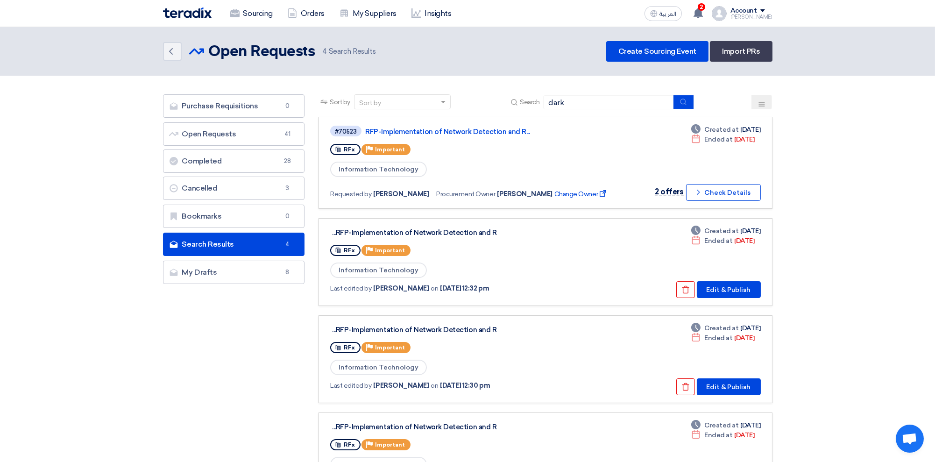
click at [186, 12] on img at bounding box center [187, 12] width 49 height 11
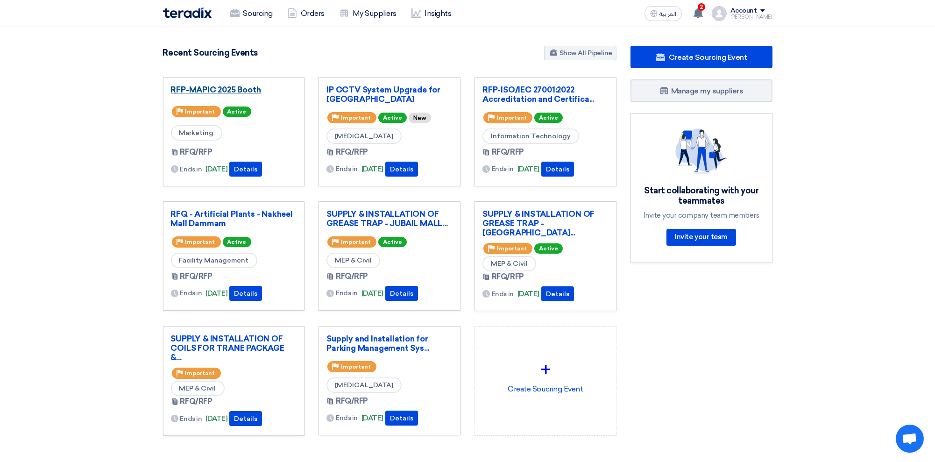
click at [241, 90] on link "RFP-MAPIC 2025 Booth" at bounding box center [234, 89] width 126 height 9
click at [582, 52] on link "Show All Pipeline" at bounding box center [580, 53] width 72 height 14
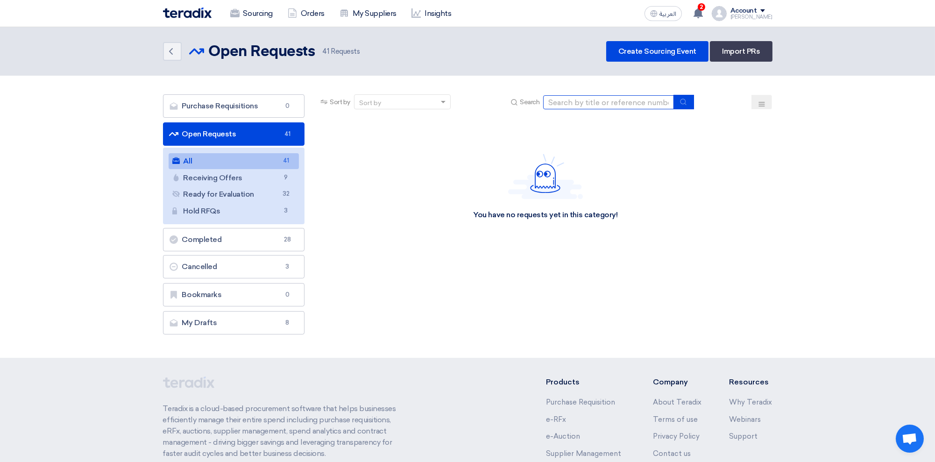
click at [568, 101] on input at bounding box center [608, 102] width 131 height 14
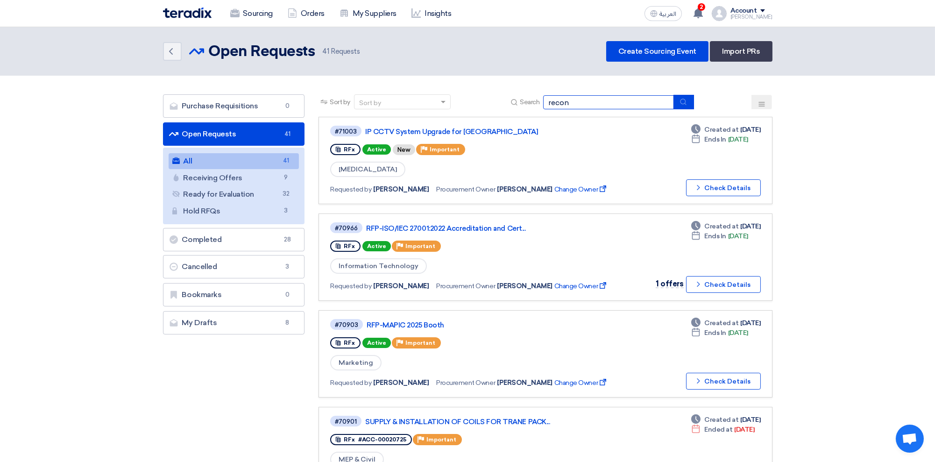
type input "recon"
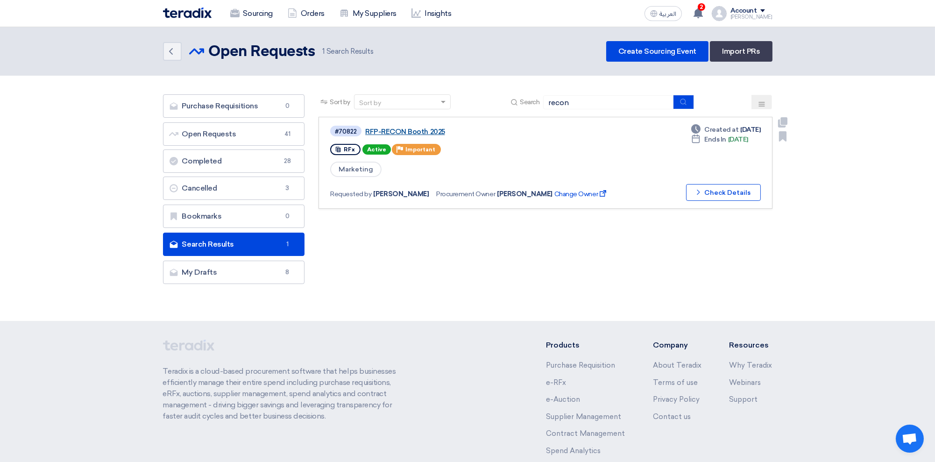
click at [399, 128] on link "RFP-RECON Booth 2025" at bounding box center [482, 132] width 234 height 8
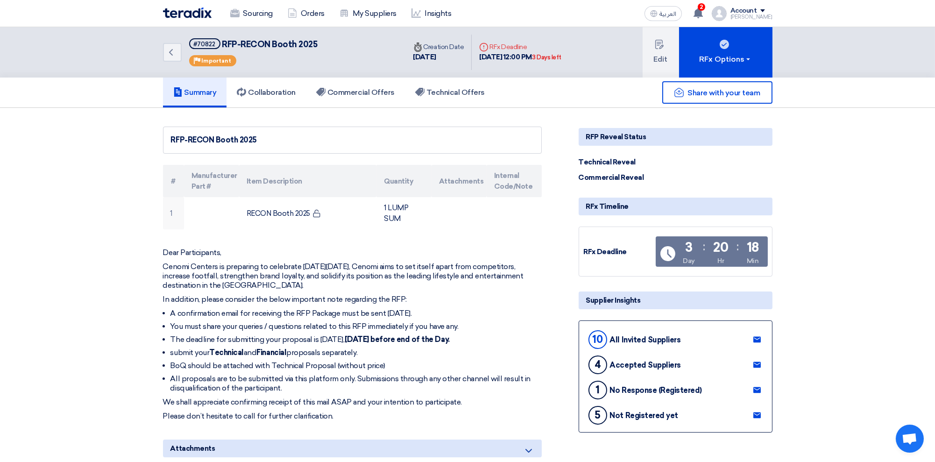
click at [173, 13] on img at bounding box center [187, 12] width 49 height 11
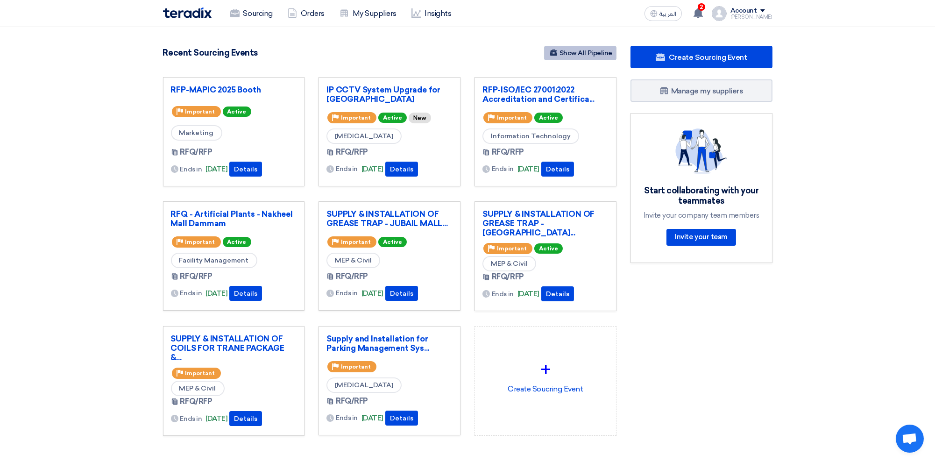
click at [598, 54] on link "Show All Pipeline" at bounding box center [580, 53] width 72 height 14
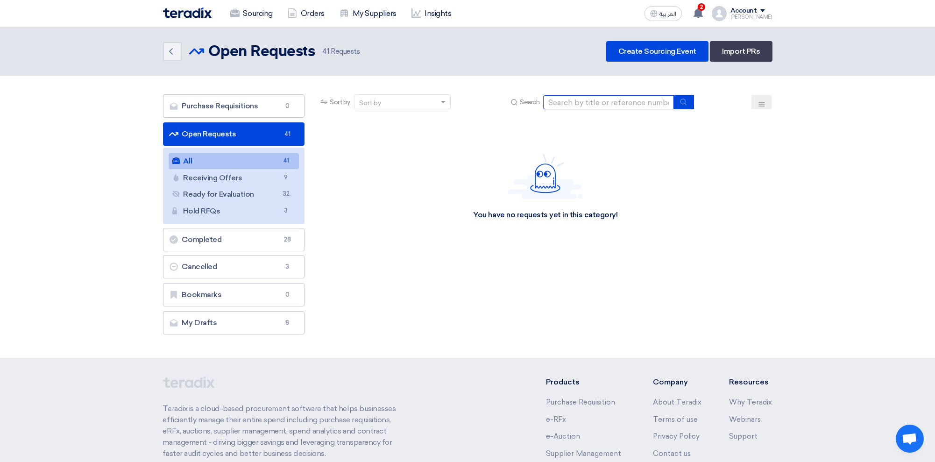
click at [581, 100] on input at bounding box center [608, 102] width 131 height 14
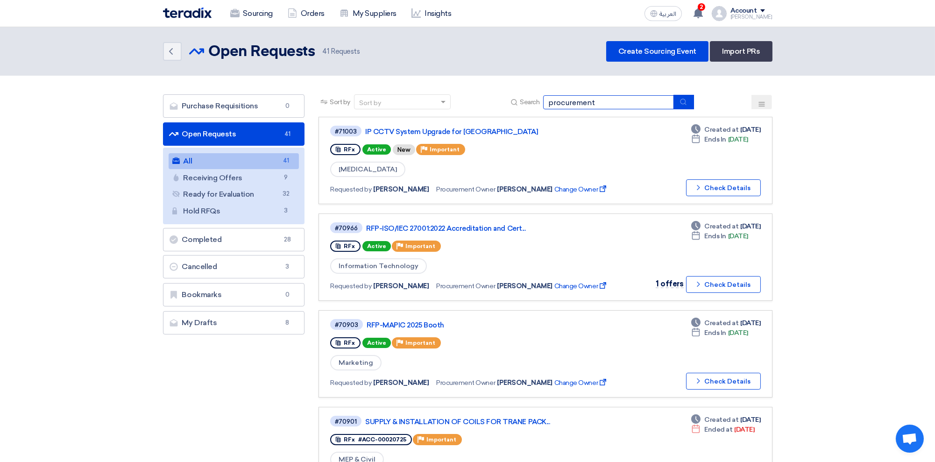
type input "procurement"
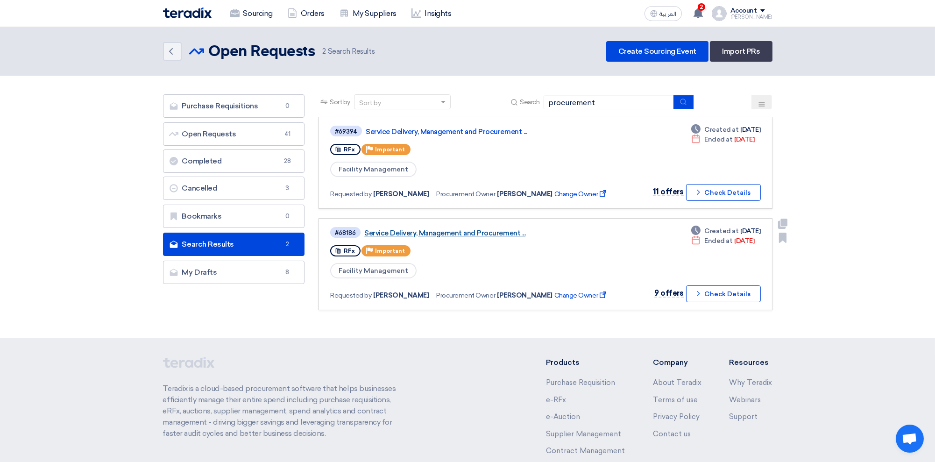
click at [461, 229] on link "Service Delivery, Management and Procurement ..." at bounding box center [481, 233] width 234 height 8
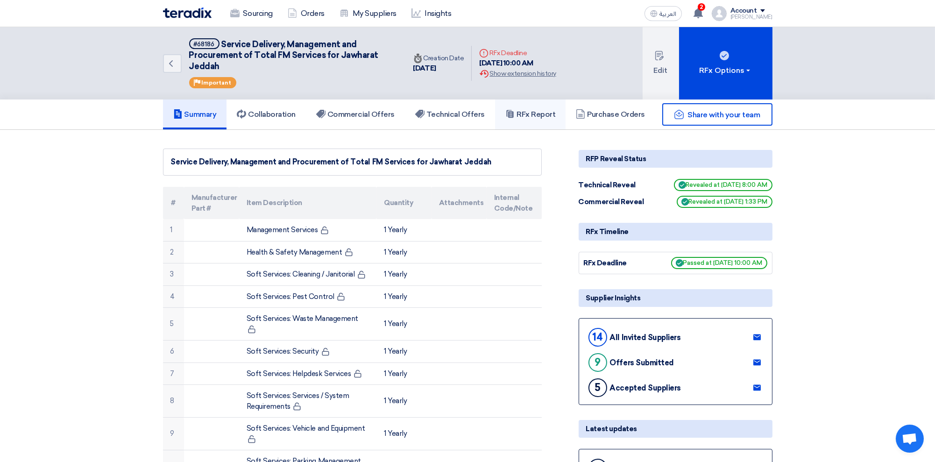
click at [542, 110] on h5 "RFx Report" at bounding box center [530, 114] width 50 height 9
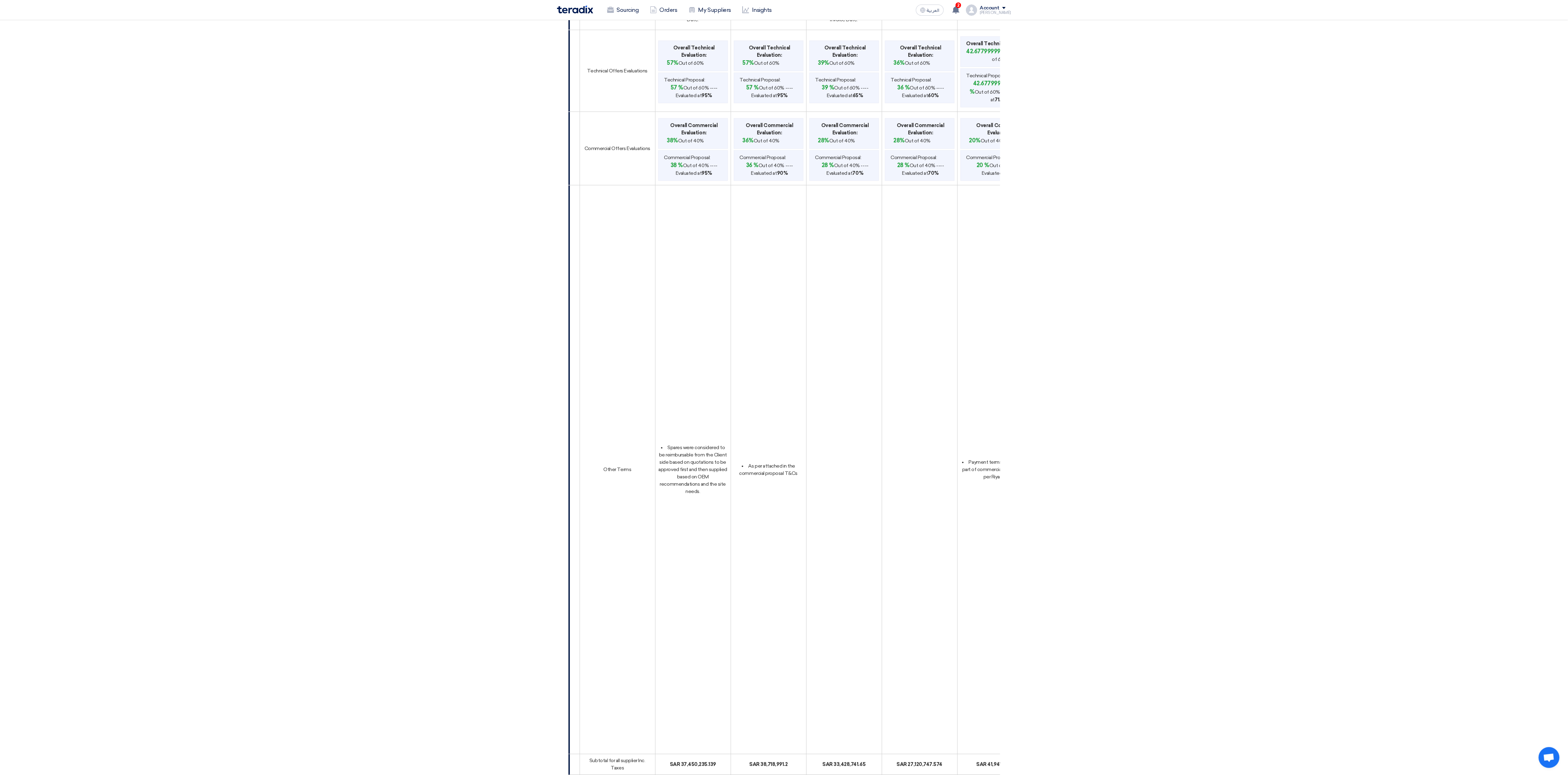
scroll to position [1775, 0]
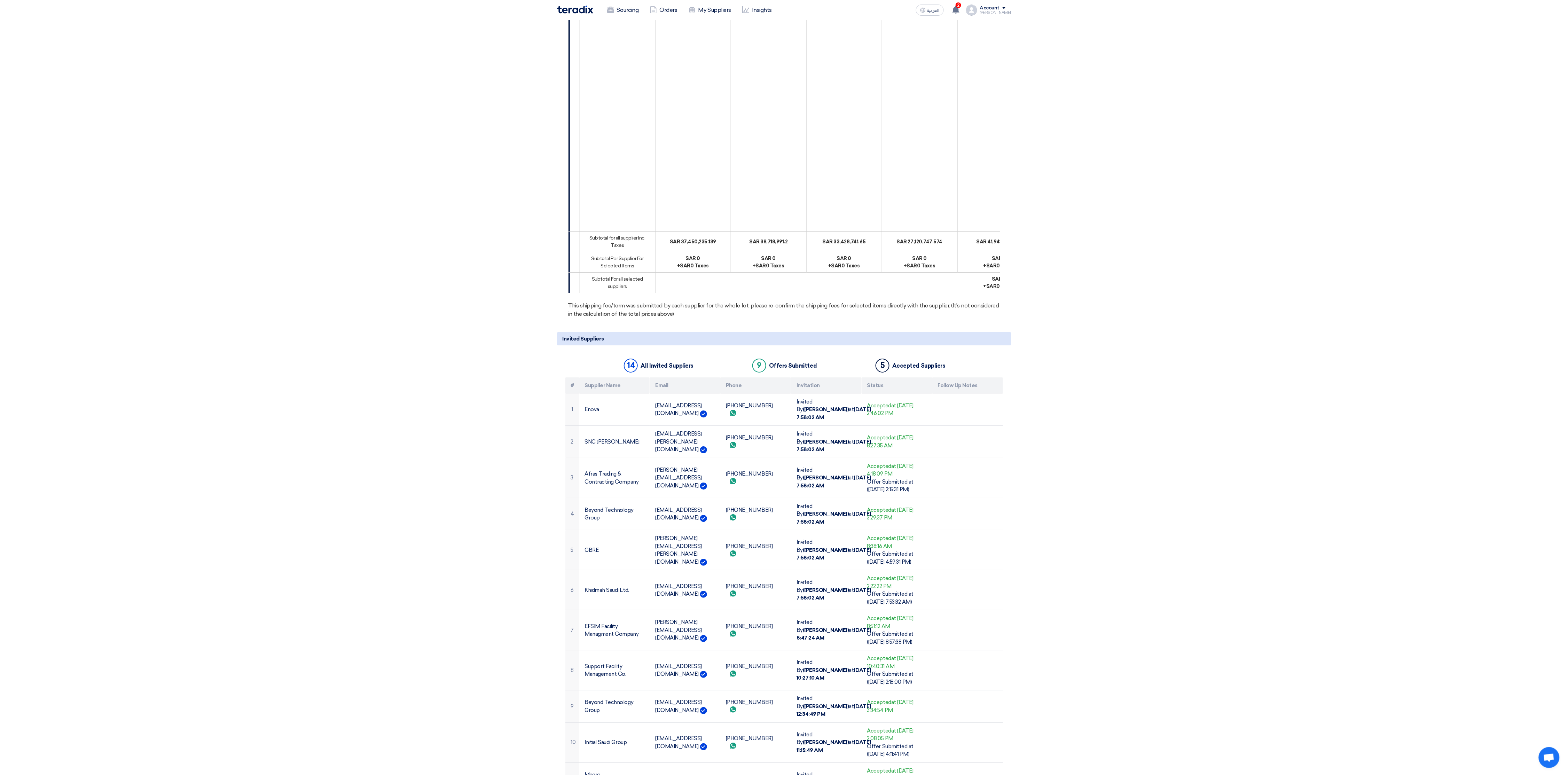
drag, startPoint x: 773, startPoint y: 347, endPoint x: 791, endPoint y: 339, distance: 19.7
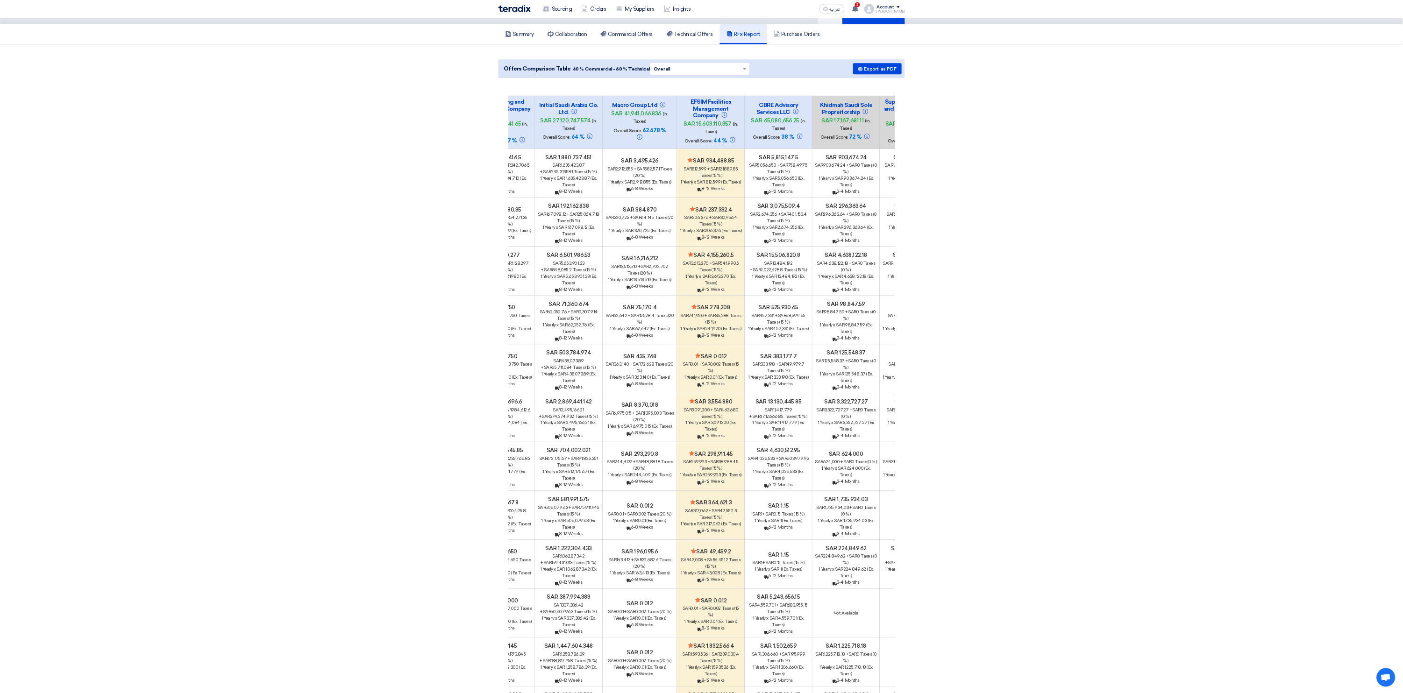
scroll to position [0, 0]
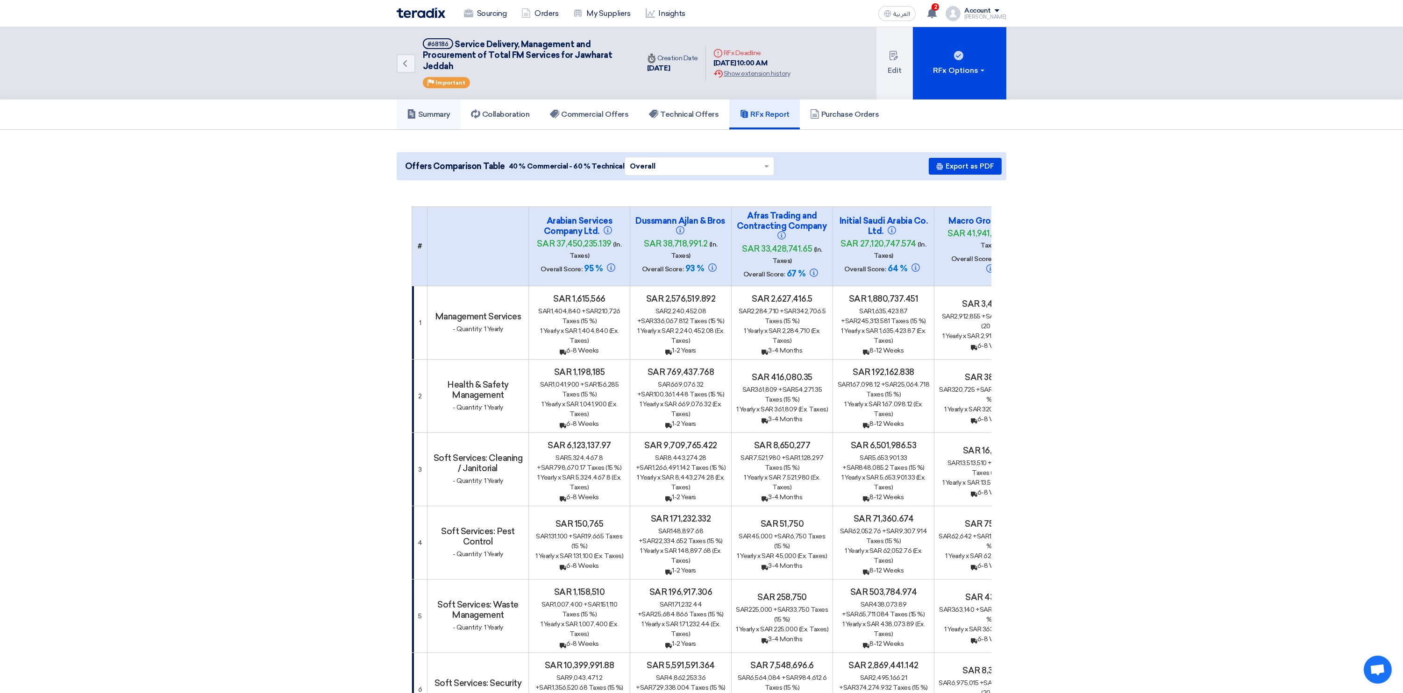
click at [429, 113] on h5 "Summary" at bounding box center [428, 114] width 43 height 9
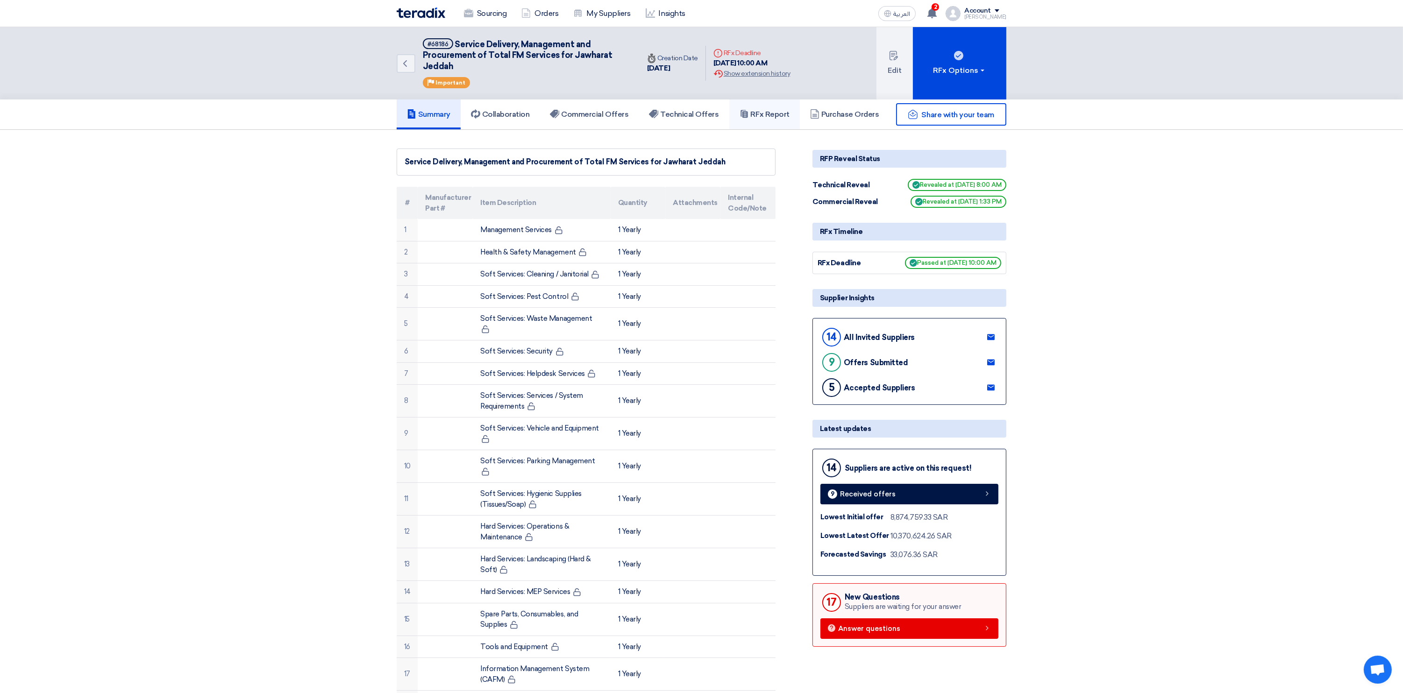
click at [766, 110] on h5 "RFx Report" at bounding box center [764, 114] width 50 height 9
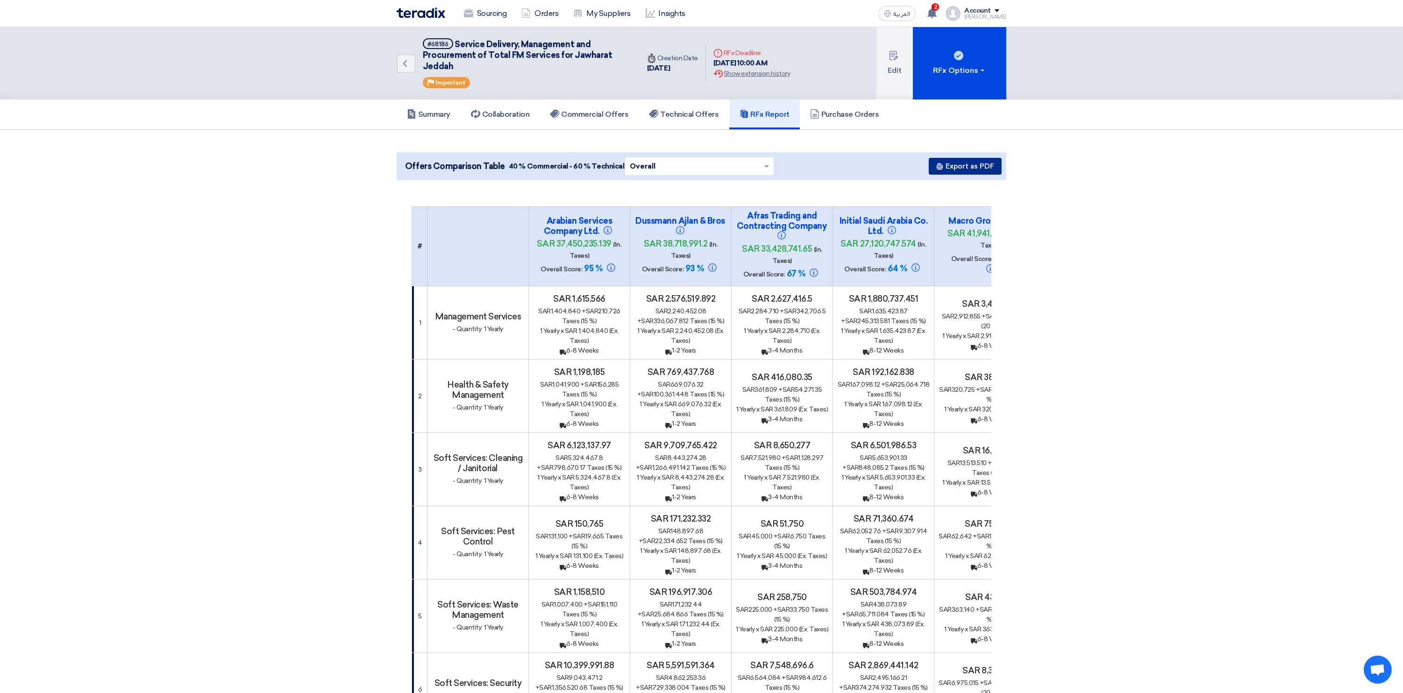
click at [935, 162] on button "Export as PDF" at bounding box center [965, 166] width 73 height 17
click at [935, 163] on button "Export as PDF" at bounding box center [965, 166] width 73 height 17
click at [585, 112] on h5 "Commercial Offers" at bounding box center [589, 114] width 78 height 9
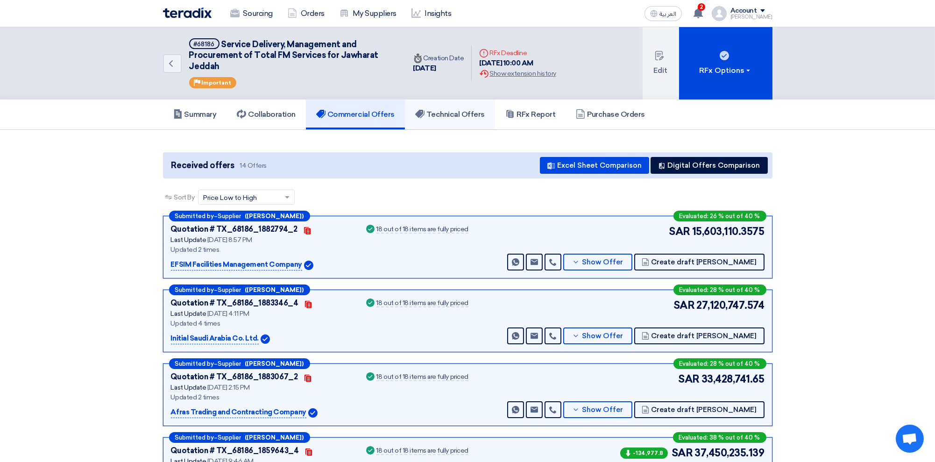
click at [445, 111] on h5 "Technical Offers" at bounding box center [450, 114] width 70 height 9
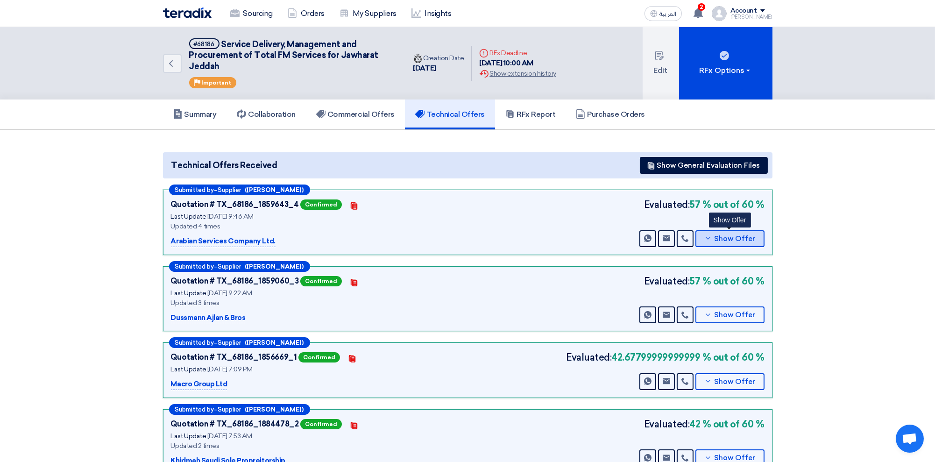
click at [746, 236] on span "Show Offer" at bounding box center [734, 238] width 41 height 7
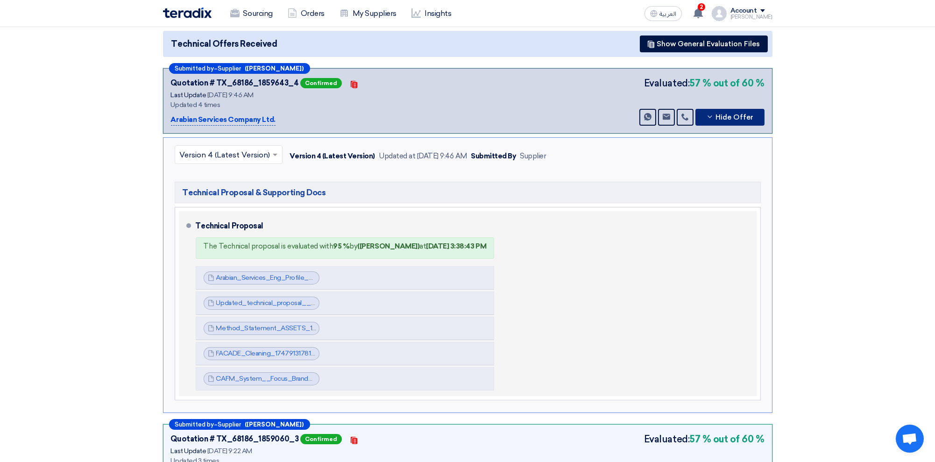
scroll to position [124, 0]
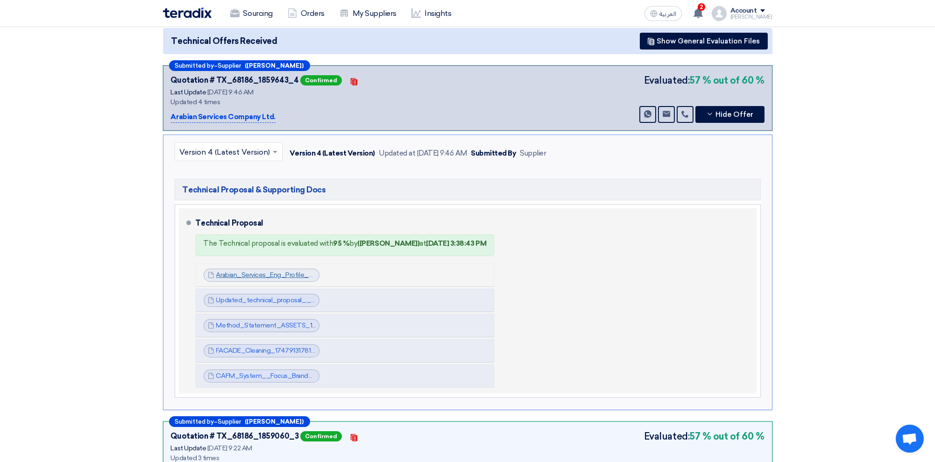
click at [251, 274] on link "Arabian_Services_Eng_Profile___converted_1743946605523.pdf" at bounding box center [313, 275] width 195 height 8
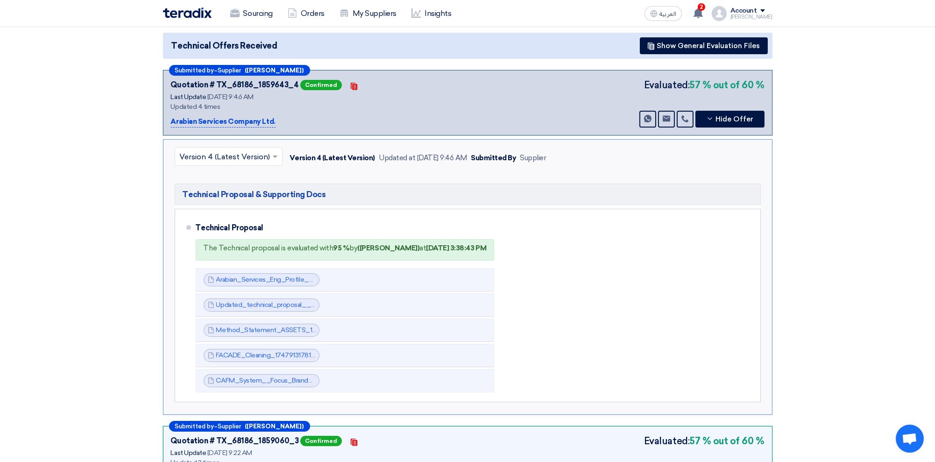
scroll to position [187, 0]
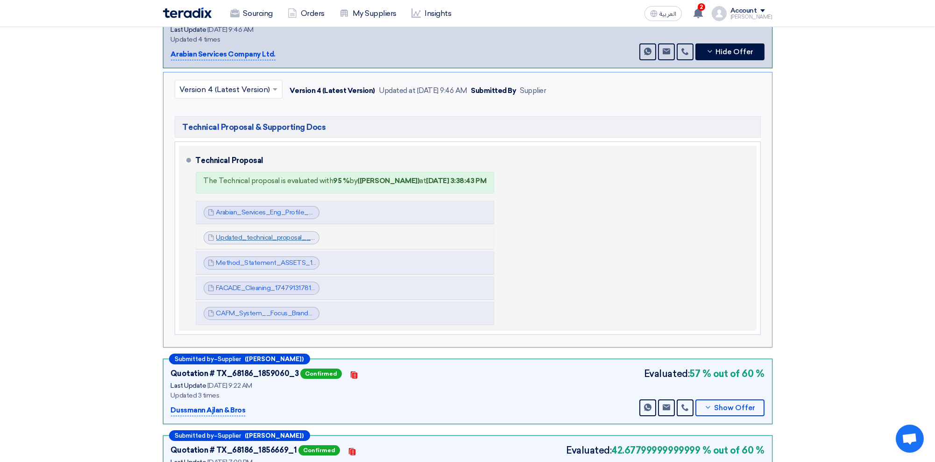
click at [242, 234] on link "Updated_technical_proposal__Jawharat_Jeddah__1747913147014.pdf" at bounding box center [322, 238] width 212 height 8
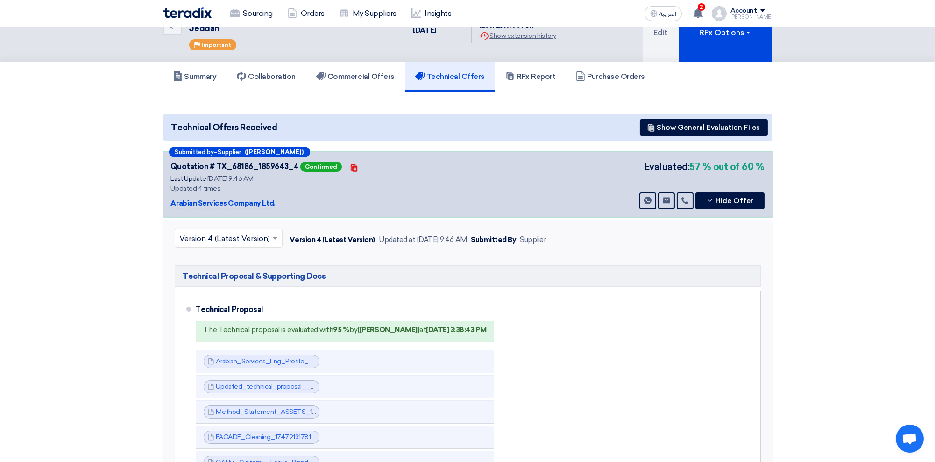
scroll to position [0, 0]
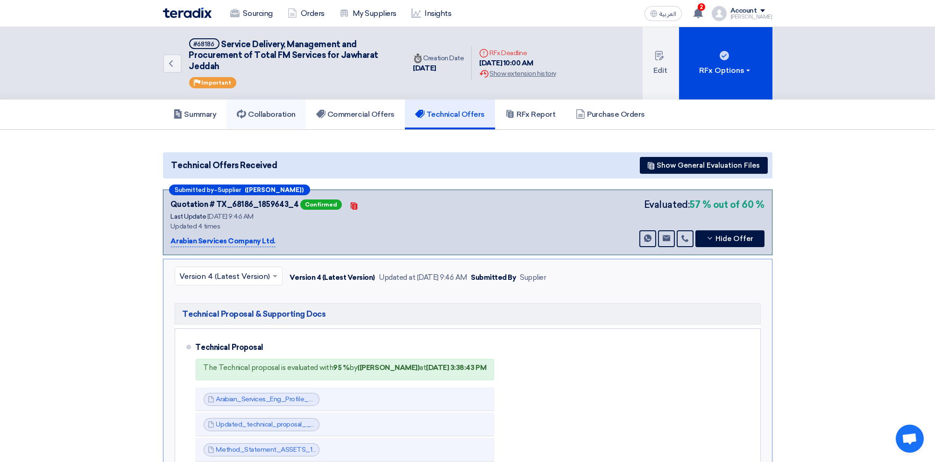
click at [269, 113] on h5 "Collaboration" at bounding box center [266, 114] width 59 height 9
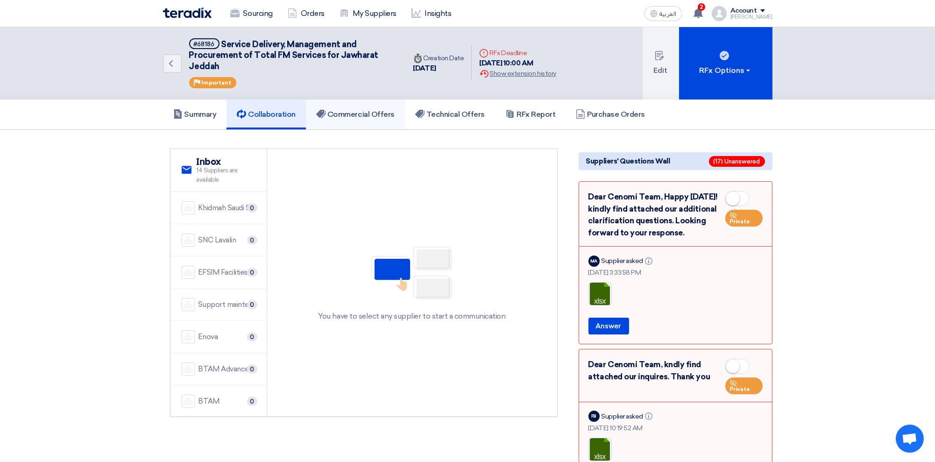
click at [384, 116] on h5 "Commercial Offers" at bounding box center [355, 114] width 78 height 9
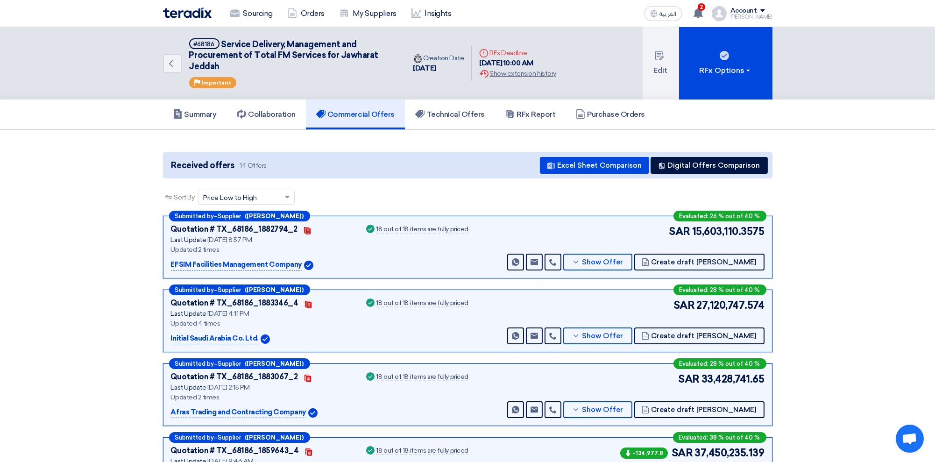
click at [256, 199] on span "Price Low to High" at bounding box center [230, 198] width 54 height 10
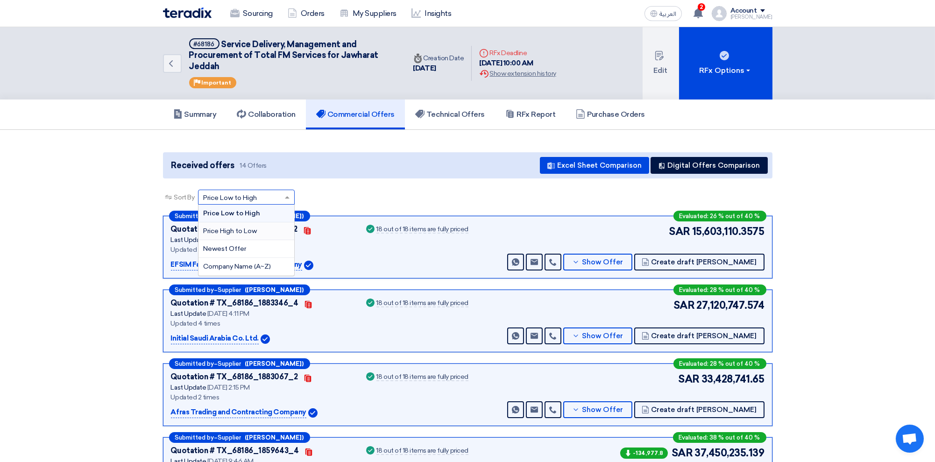
click at [230, 232] on span "Price High to Low" at bounding box center [230, 231] width 54 height 8
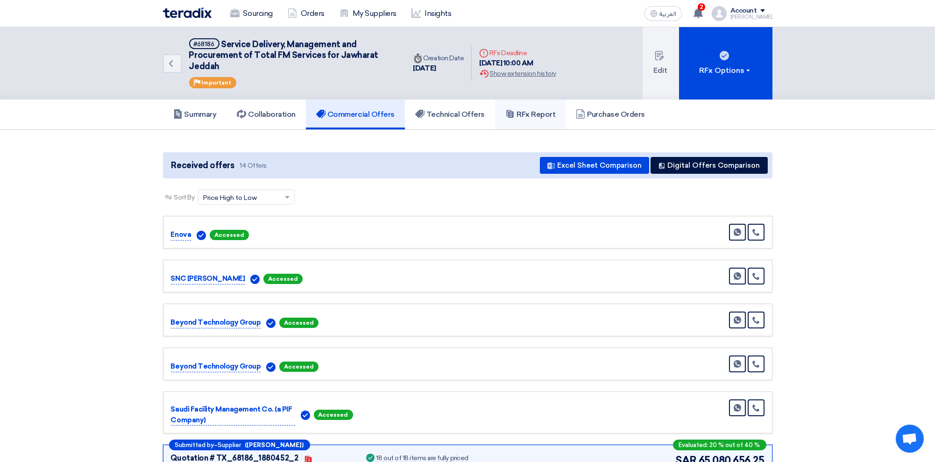
click at [531, 113] on h5 "RFx Report" at bounding box center [530, 114] width 50 height 9
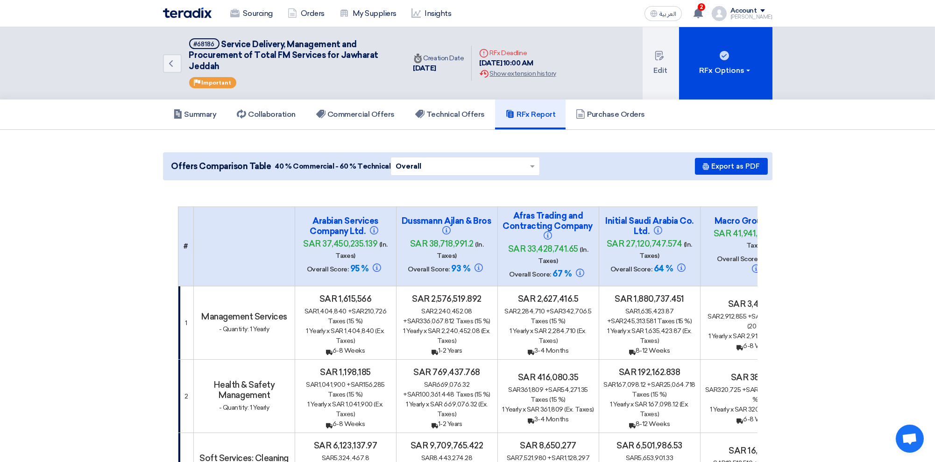
click at [197, 13] on img at bounding box center [187, 12] width 49 height 11
